Goal: Task Accomplishment & Management: Manage account settings

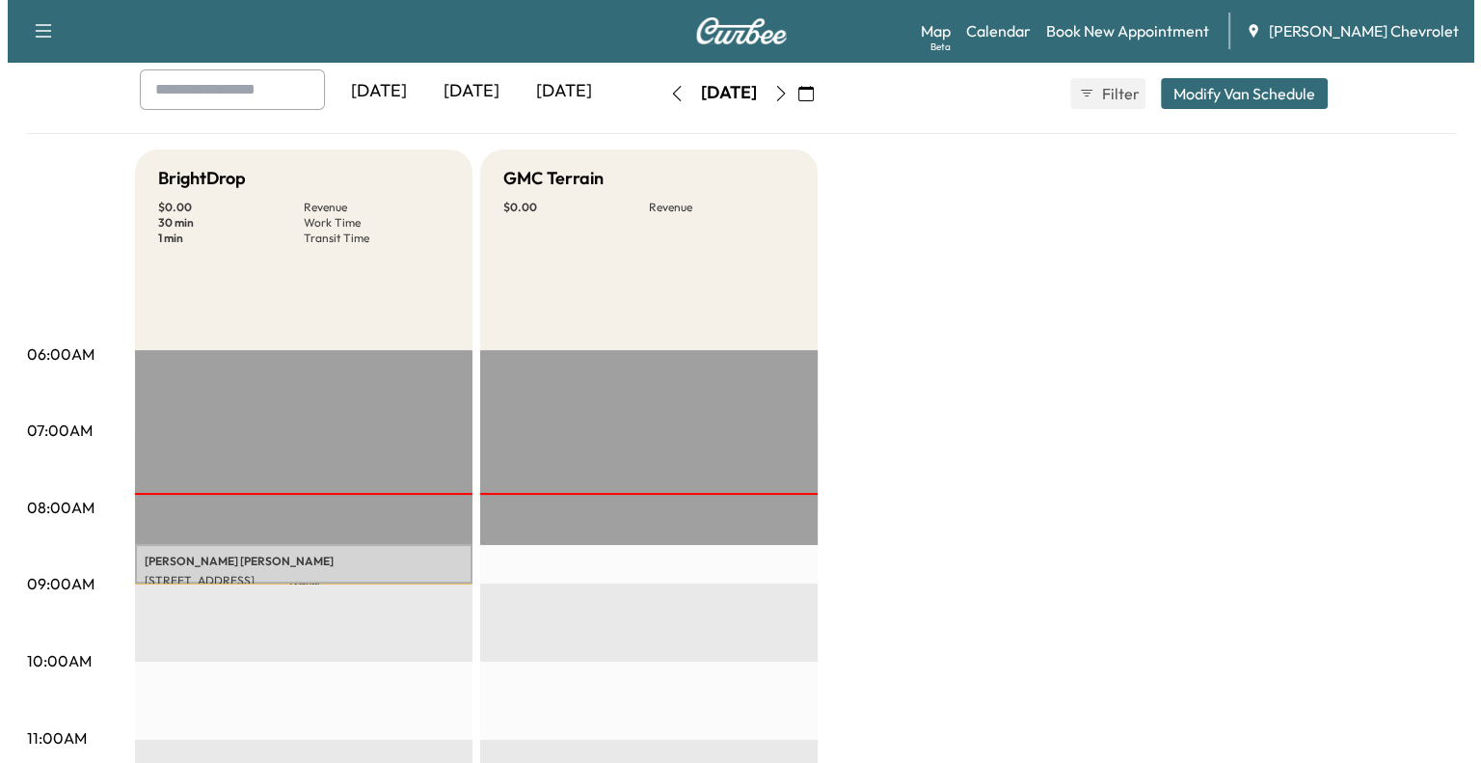
scroll to position [104, 0]
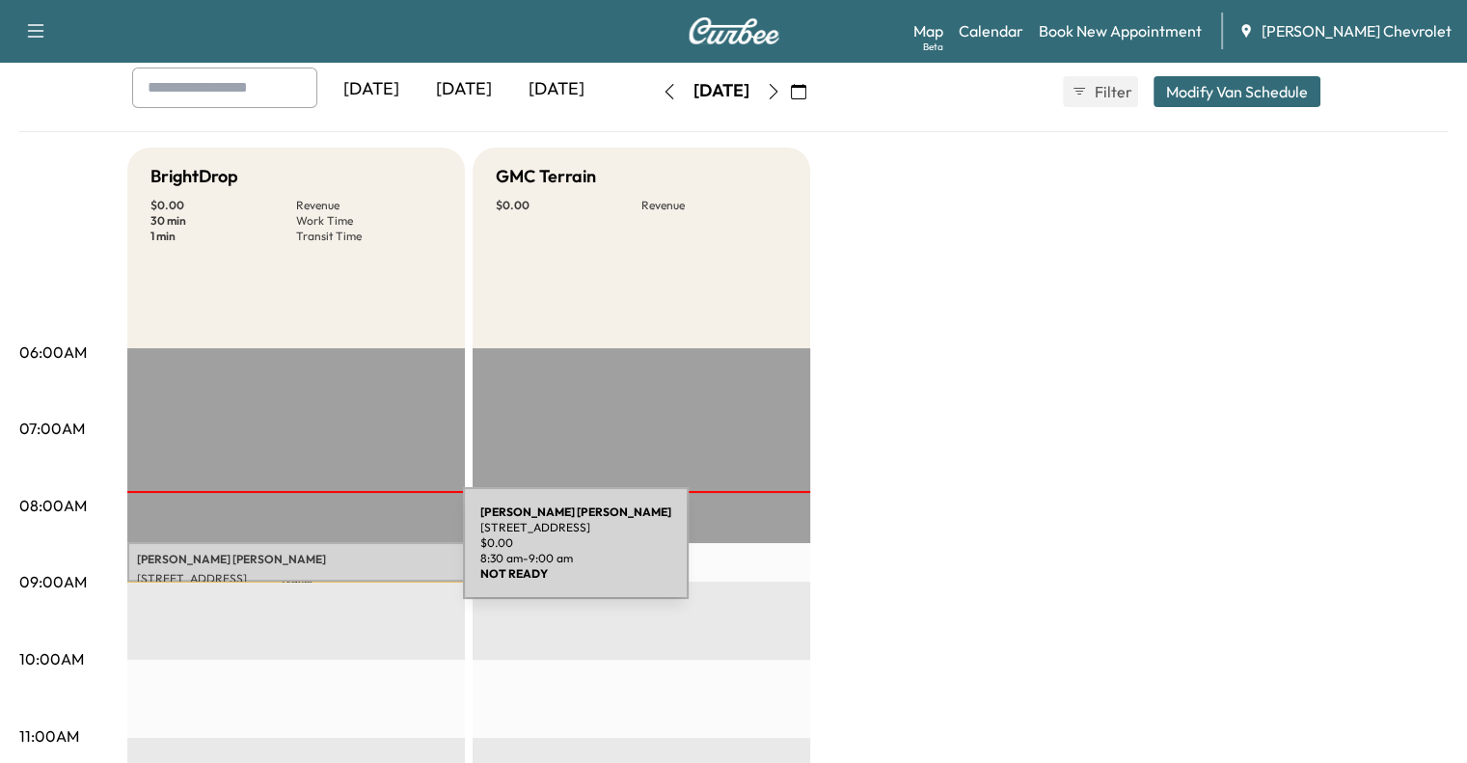
click at [318, 555] on p "[PERSON_NAME]" at bounding box center [296, 559] width 318 height 15
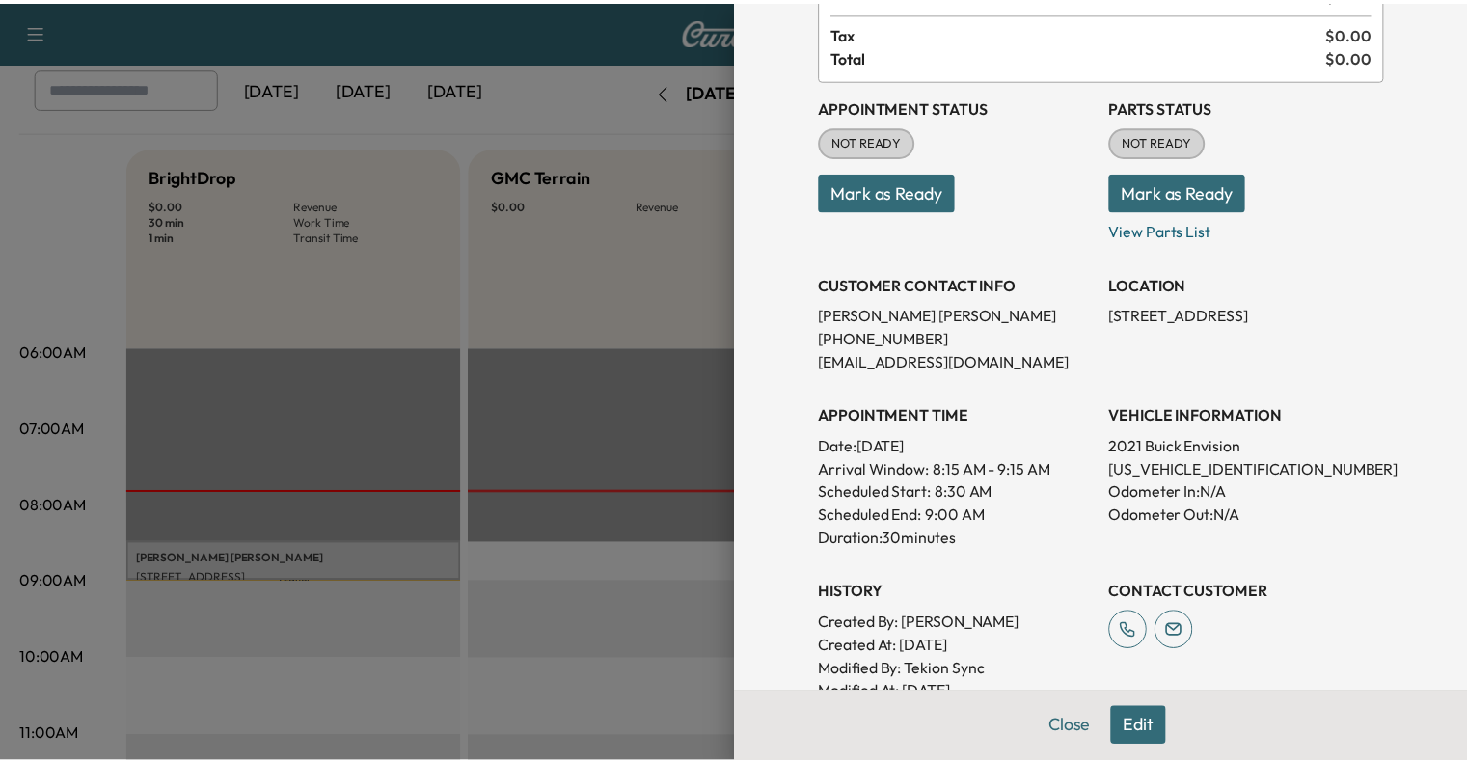
scroll to position [0, 0]
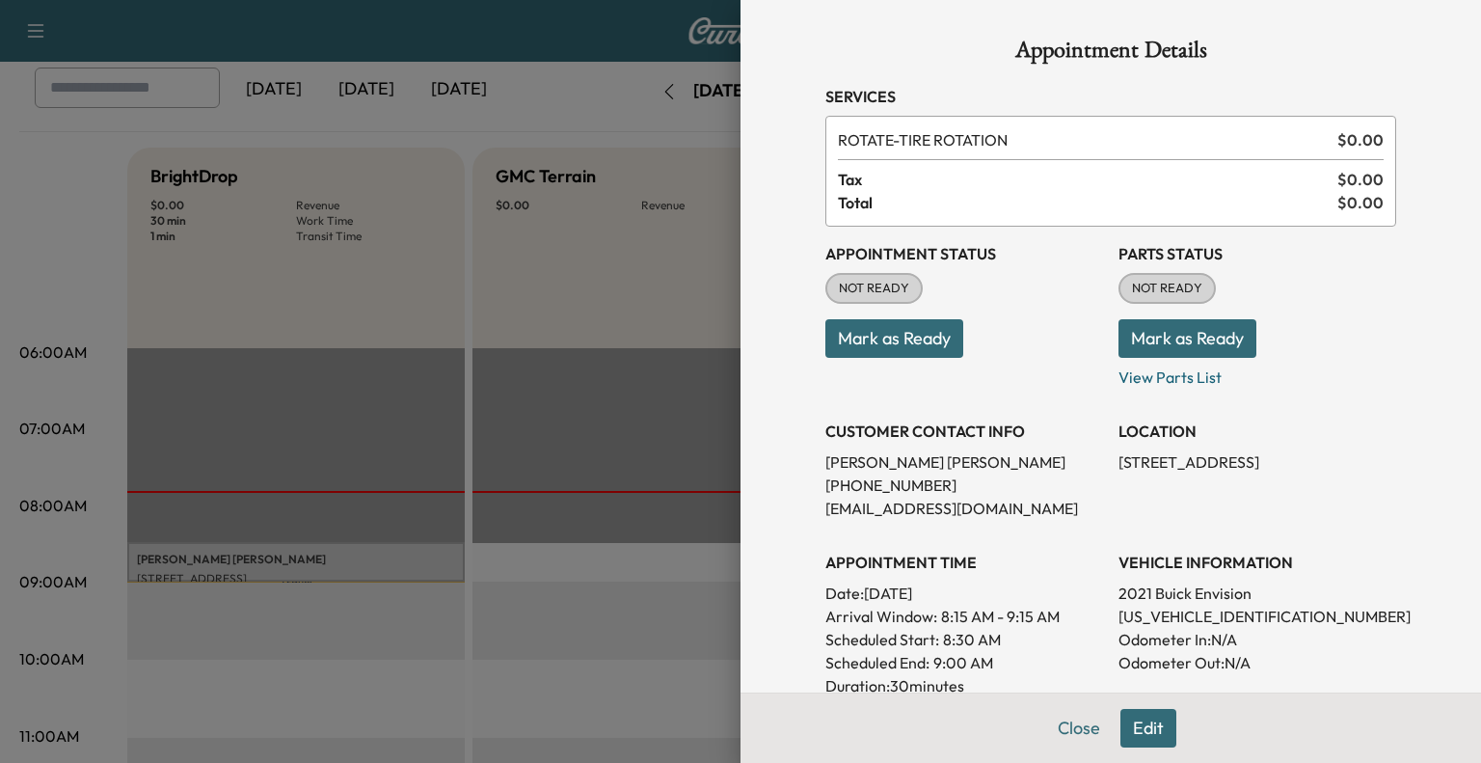
click at [459, 394] on div at bounding box center [740, 381] width 1481 height 763
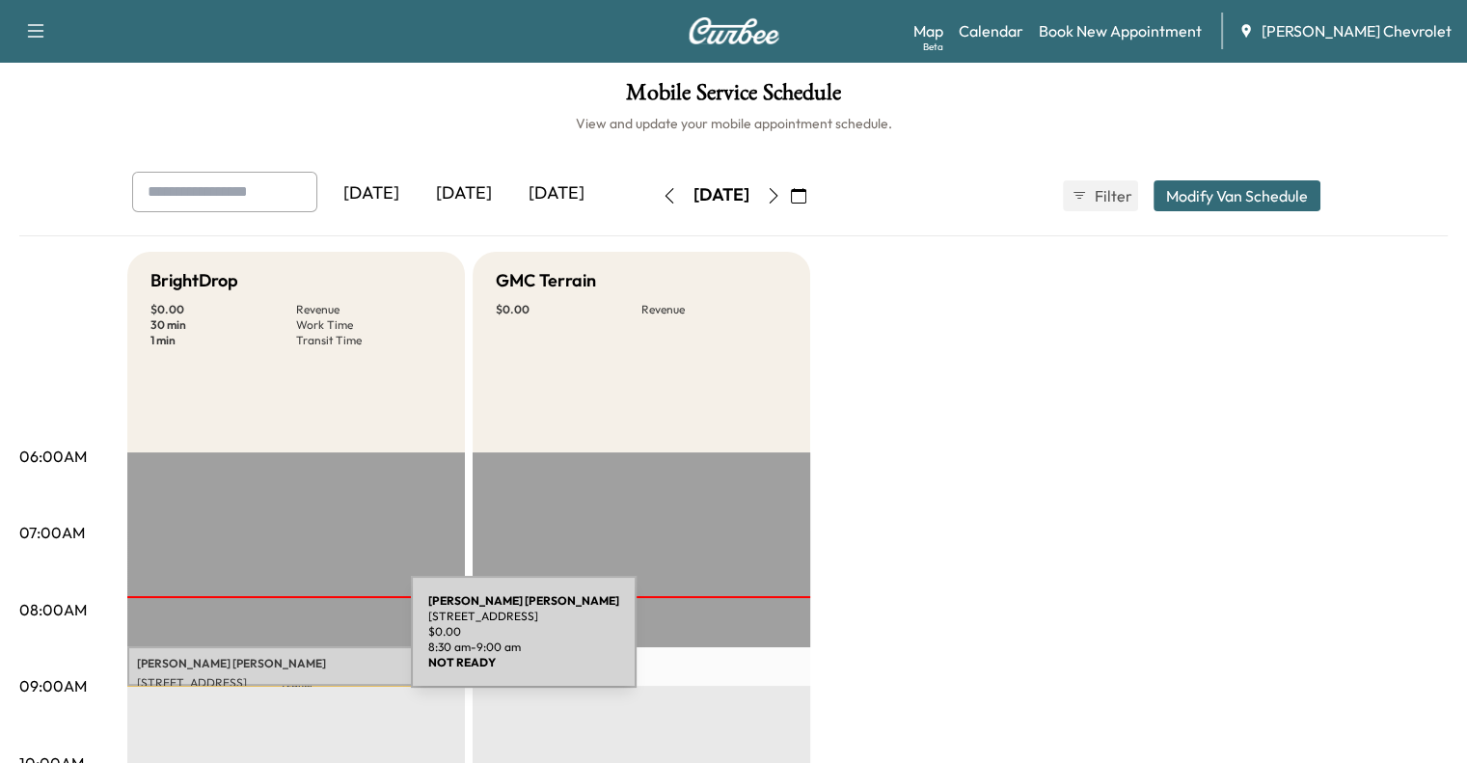
click at [266, 646] on div "[PERSON_NAME] [STREET_ADDRESS] $ 0.00 8:30 am - 9:00 am" at bounding box center [296, 665] width 338 height 39
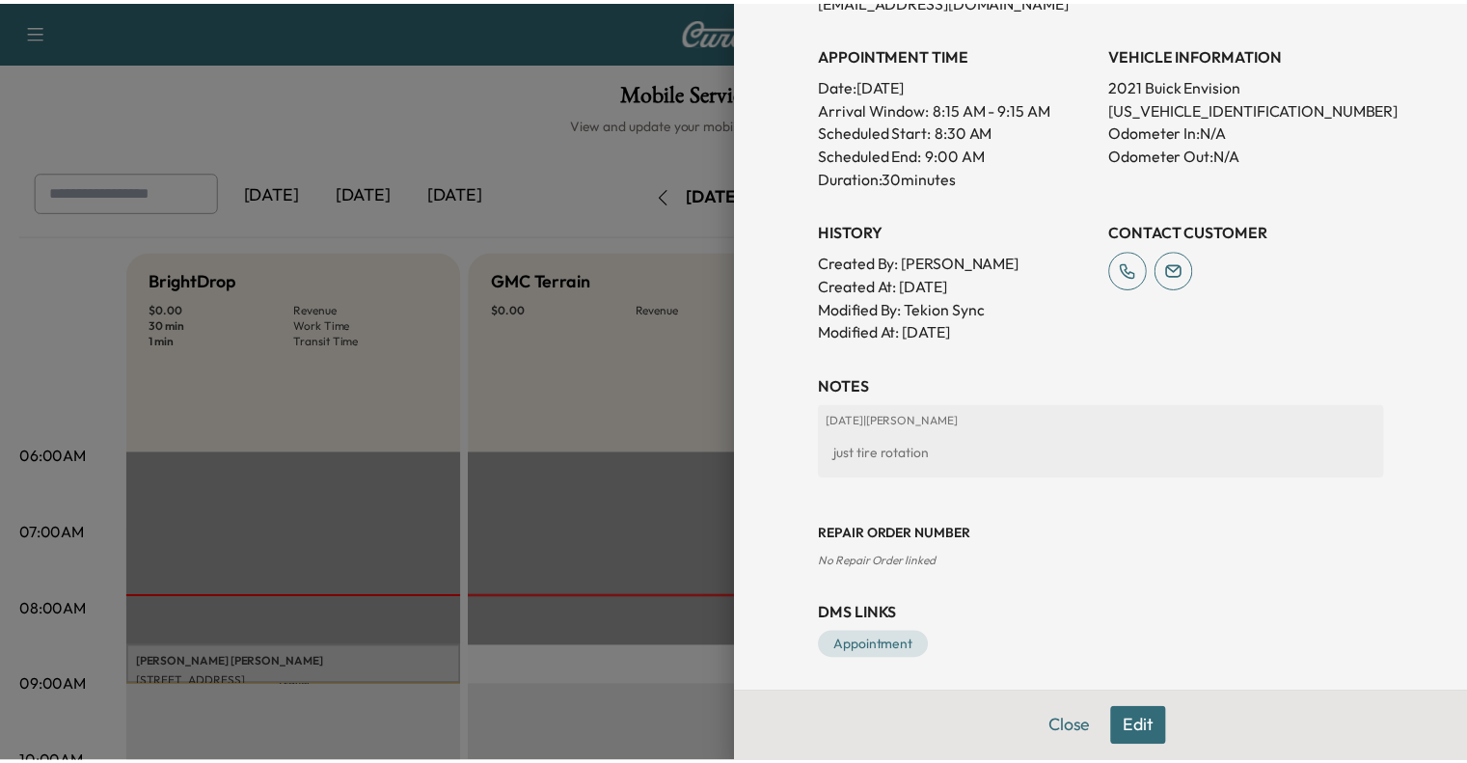
scroll to position [513, 0]
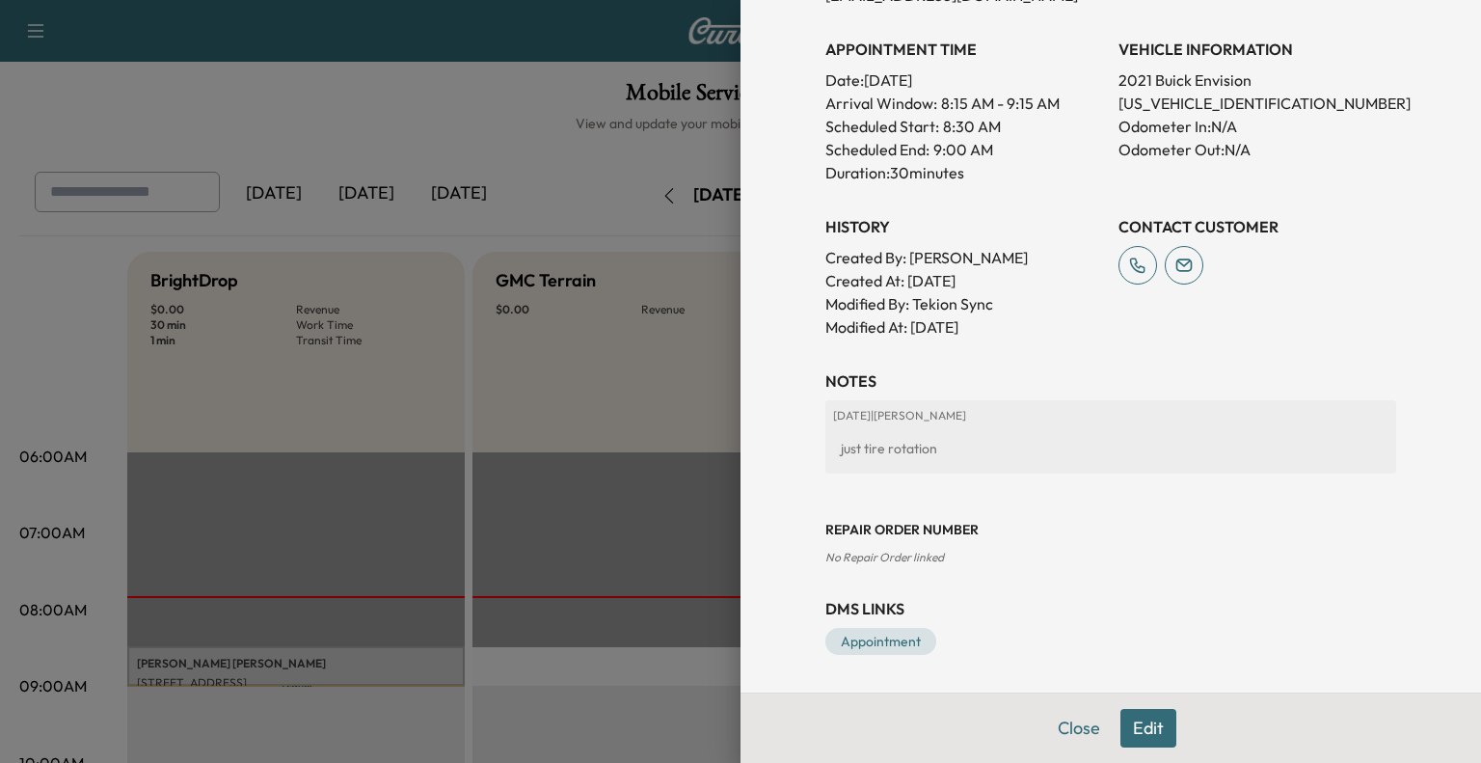
click at [265, 355] on div at bounding box center [740, 381] width 1481 height 763
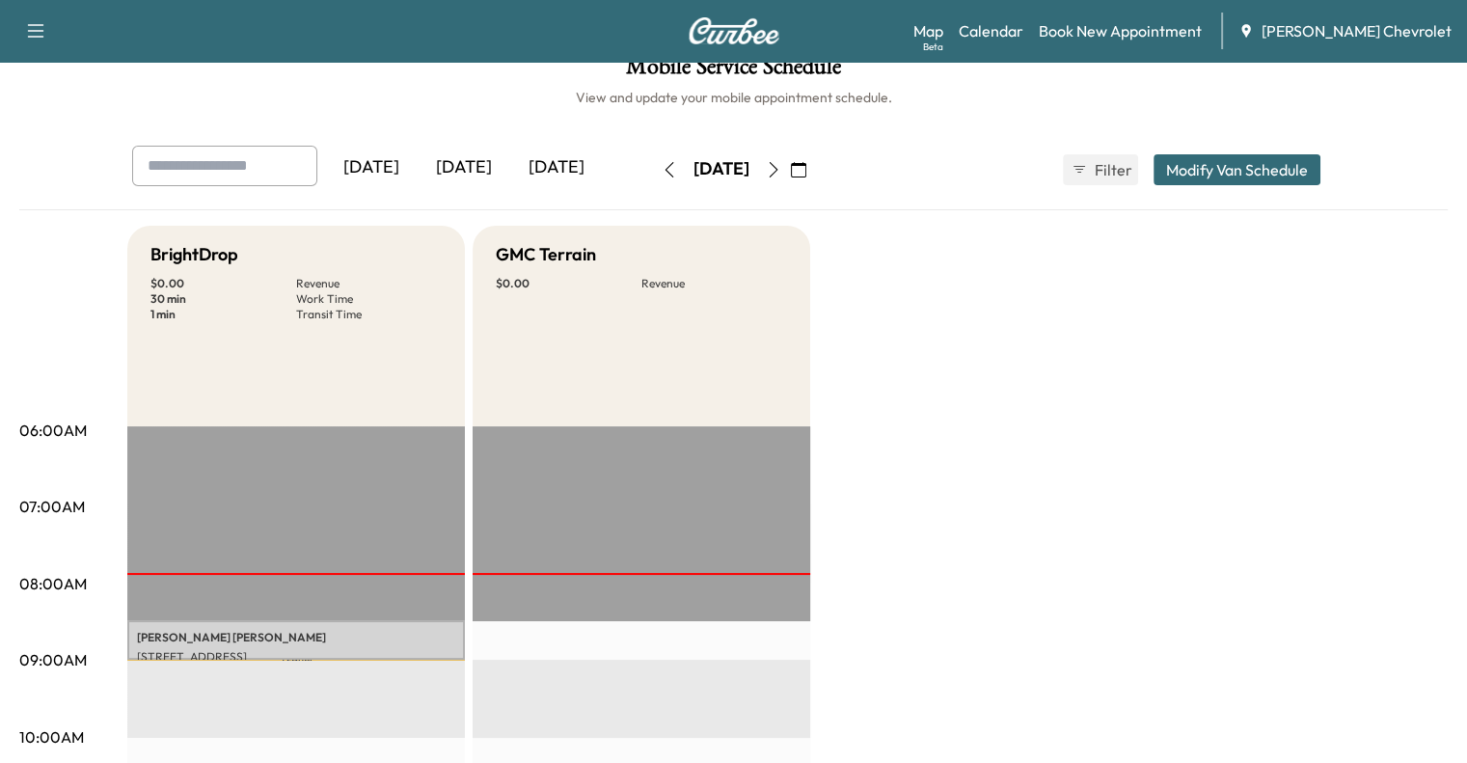
scroll to position [62, 0]
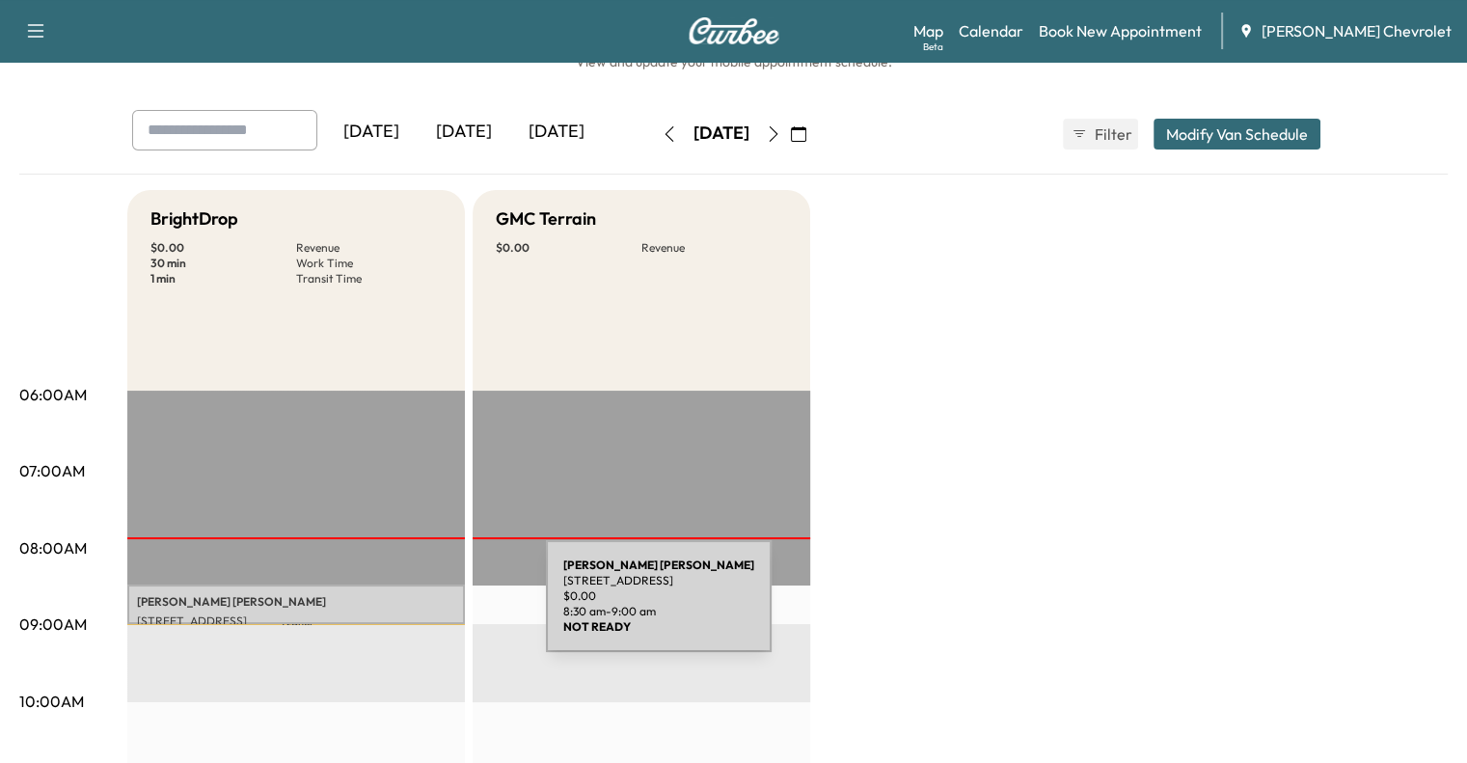
click at [401, 608] on div "[PERSON_NAME] [STREET_ADDRESS] $ 0.00 8:30 am - 9:00 am" at bounding box center [296, 603] width 338 height 39
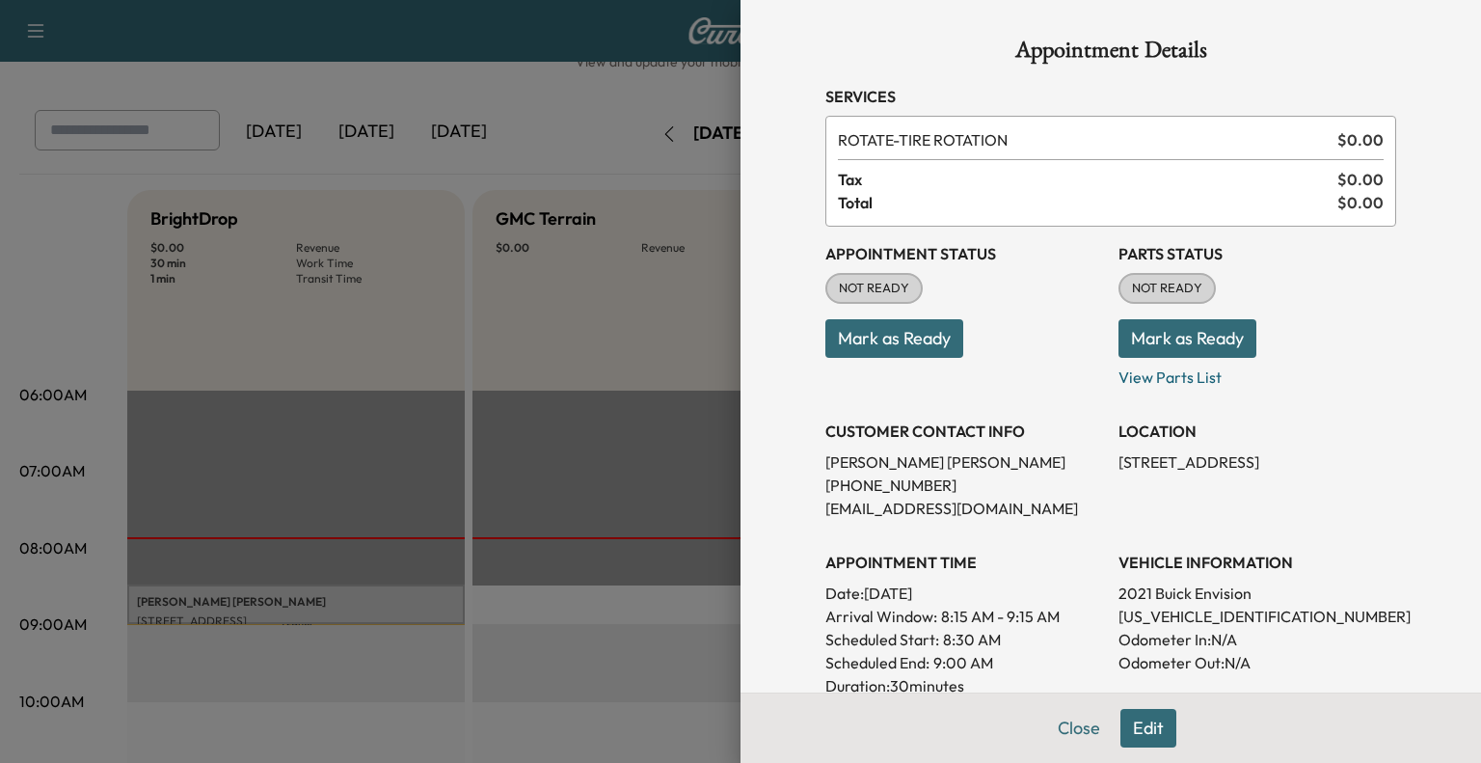
click at [110, 254] on div at bounding box center [740, 381] width 1481 height 763
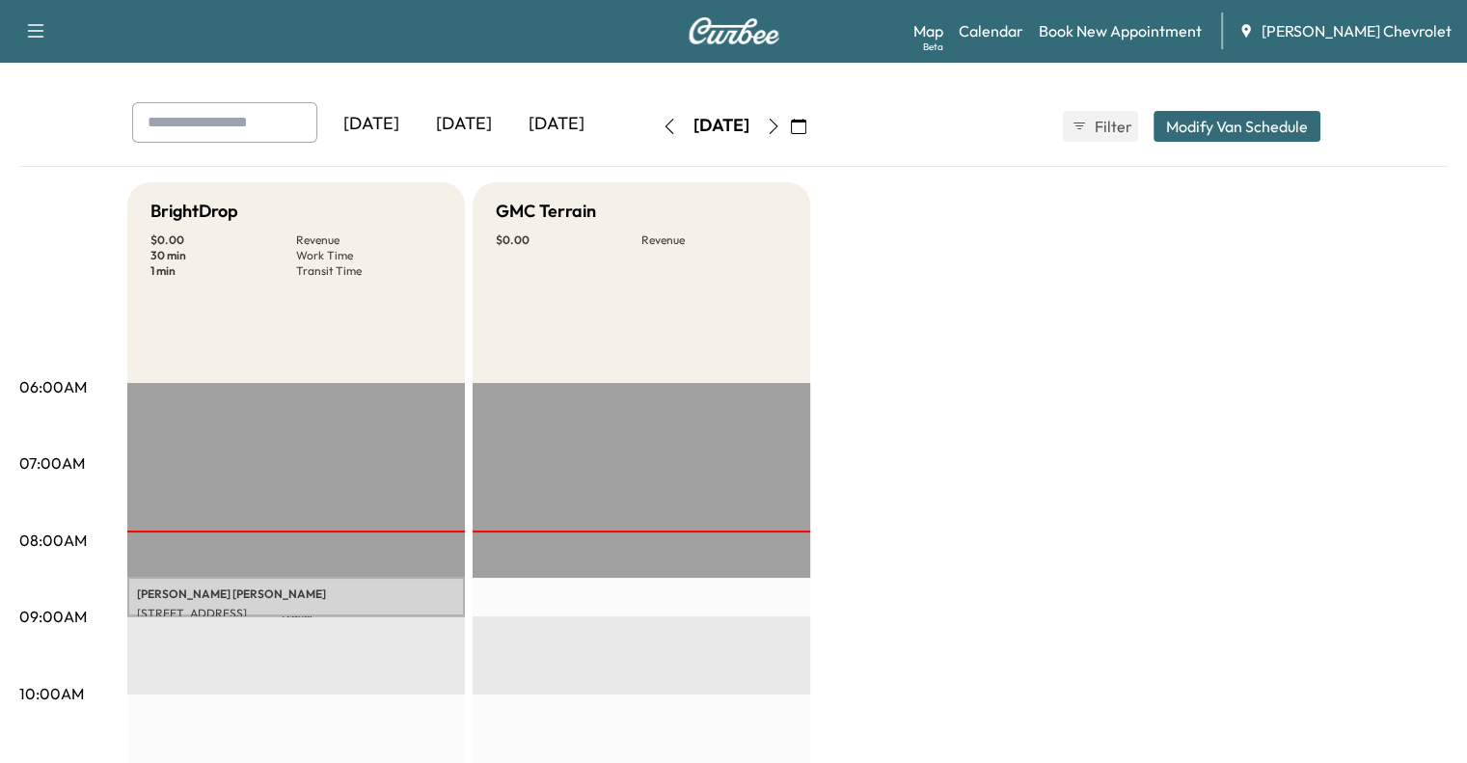
scroll to position [69, 0]
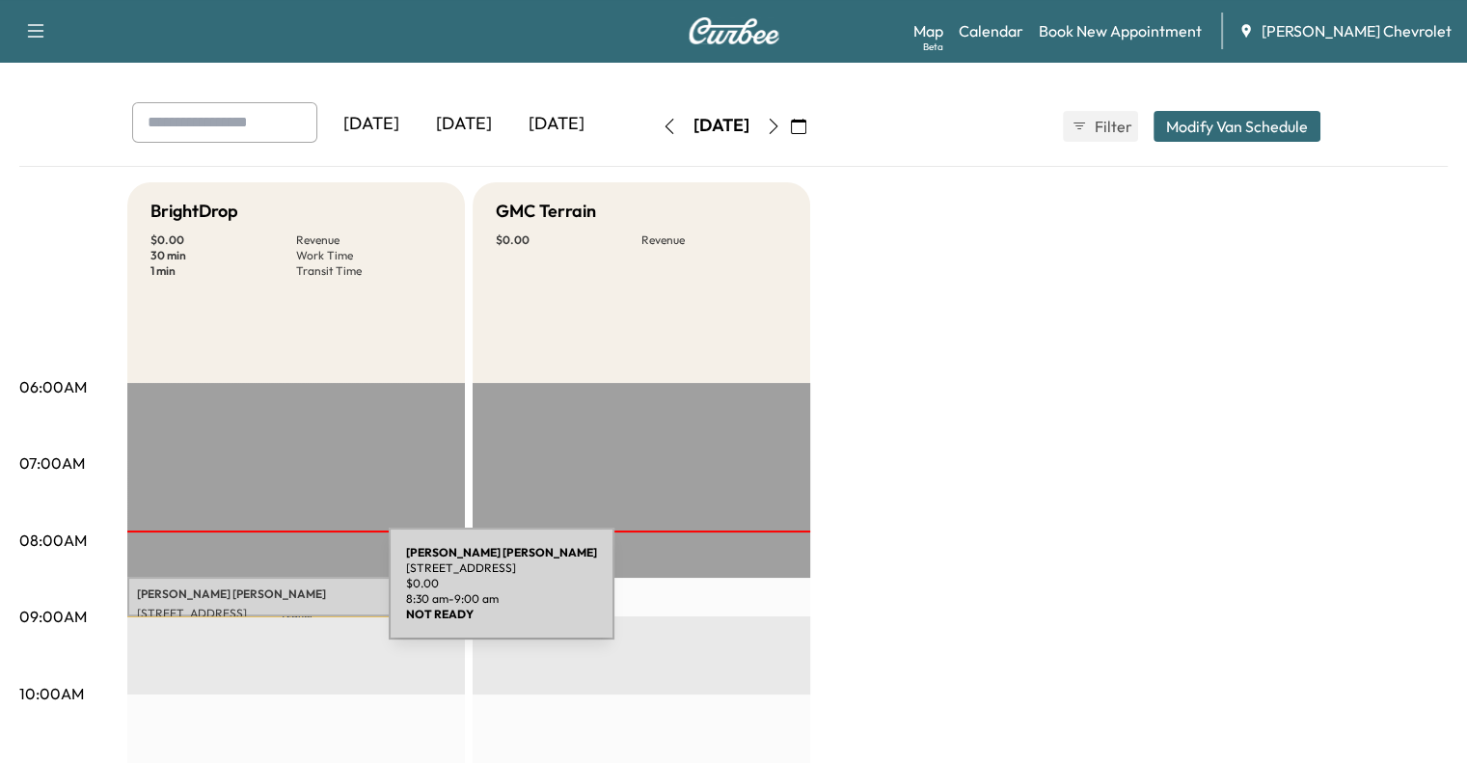
click at [244, 595] on p "[PERSON_NAME]" at bounding box center [296, 593] width 318 height 15
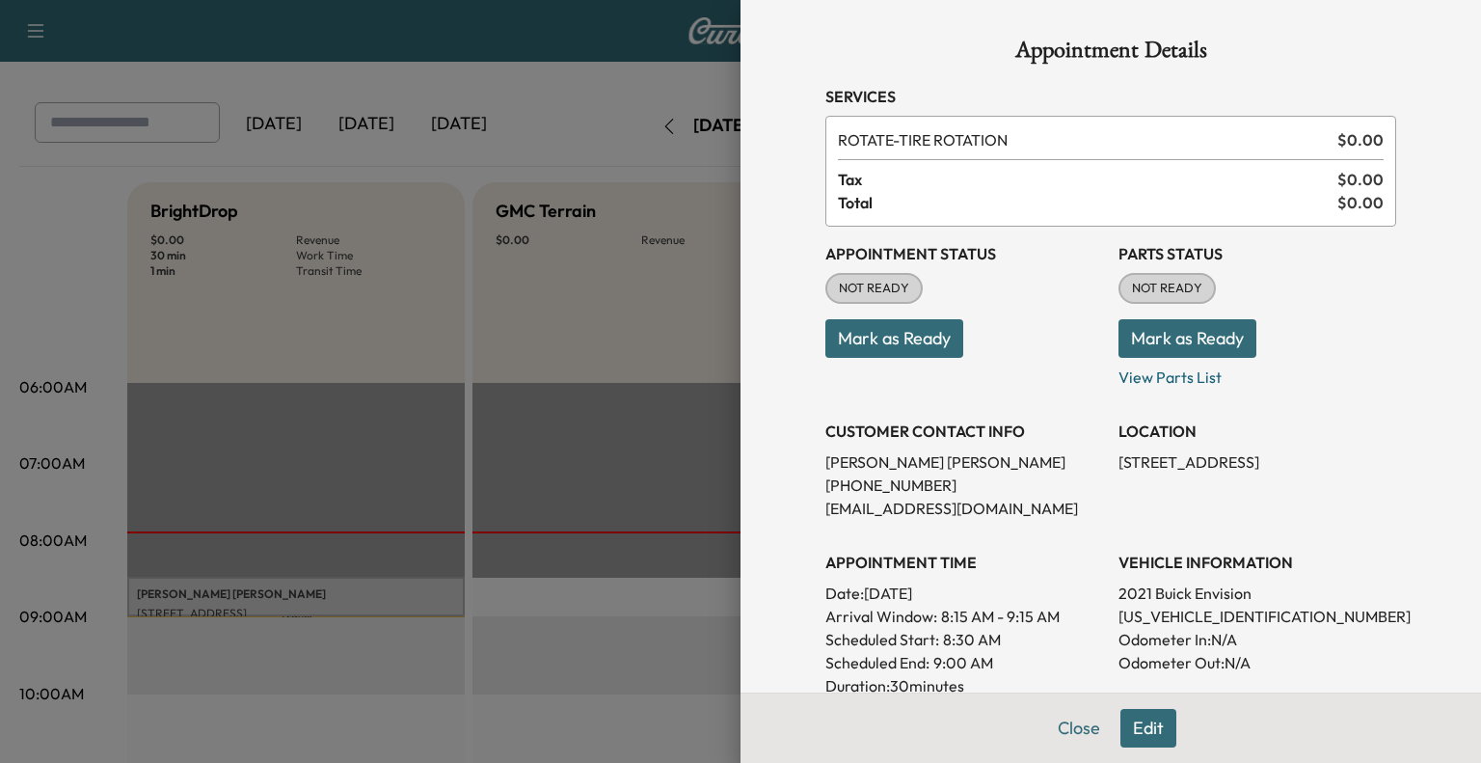
click at [1173, 329] on button "Mark as Ready" at bounding box center [1188, 338] width 138 height 39
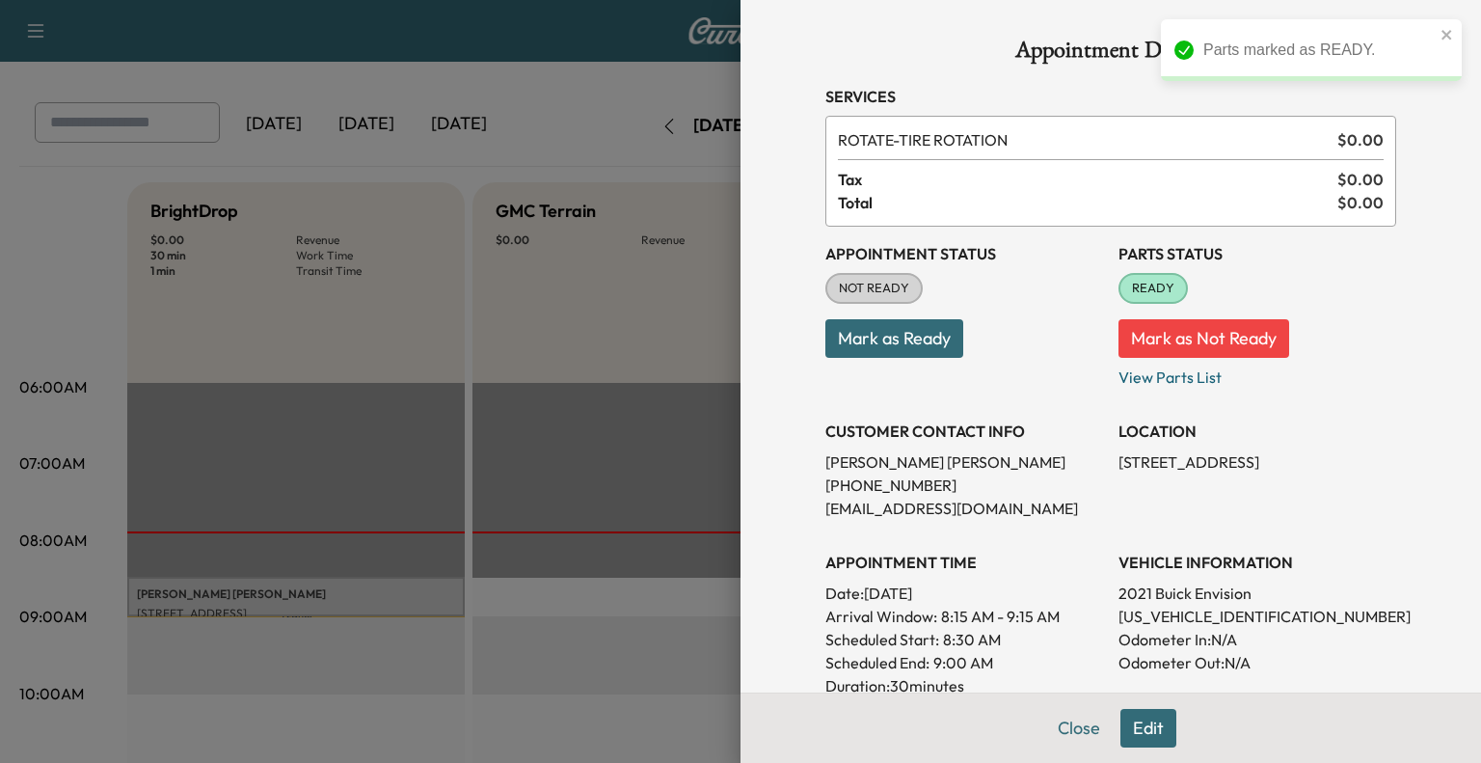
click at [918, 327] on button "Mark as Ready" at bounding box center [895, 338] width 138 height 39
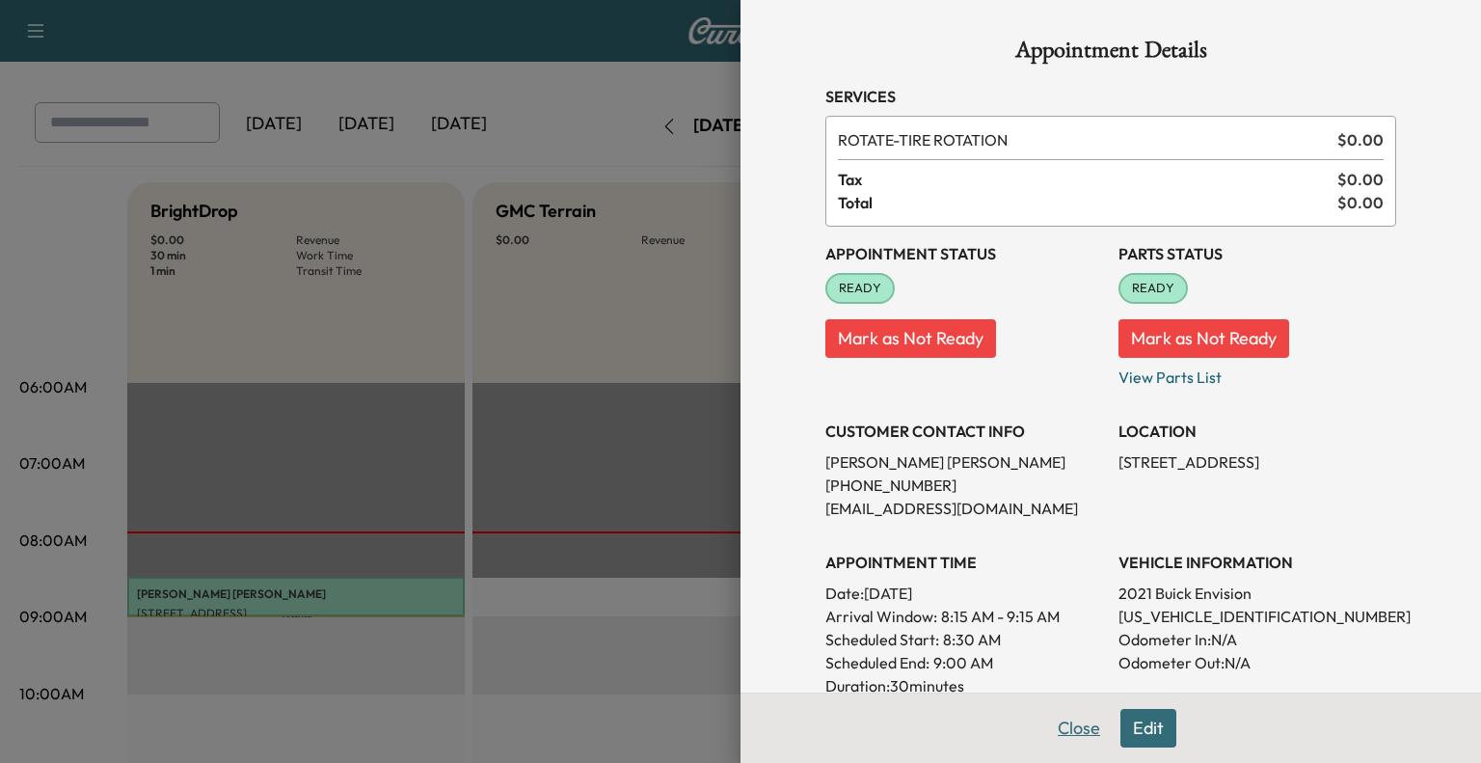
click at [1059, 741] on button "Close" at bounding box center [1079, 728] width 68 height 39
